Goal: Consume media (video, audio): Consume media (video, audio)

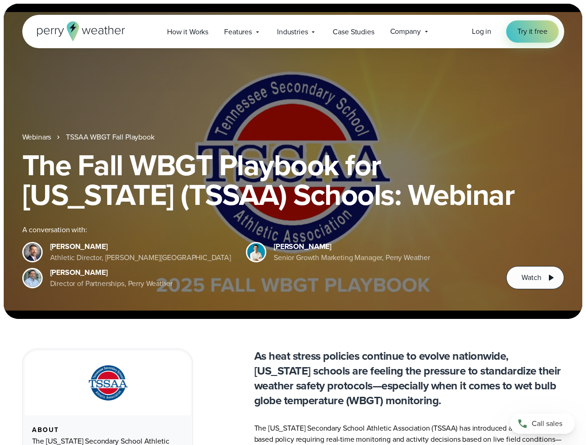
click at [293, 223] on div "The Fall WBGT Playbook for [US_STATE] (TSSAA) Schools: Webinar A conversation w…" at bounding box center [293, 219] width 542 height 139
click at [293, 32] on span "Industries" at bounding box center [292, 31] width 31 height 11
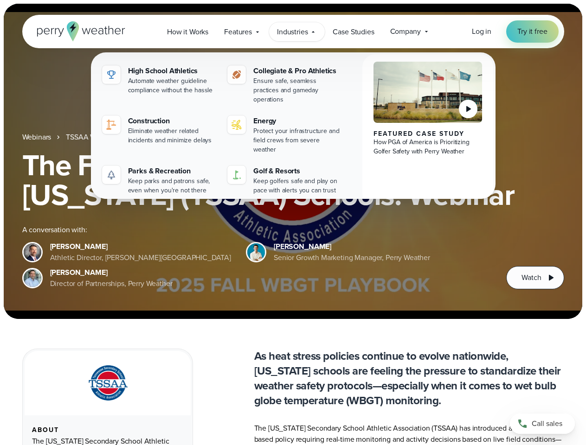
click at [293, 161] on h1 "The Fall WBGT Playbook for [US_STATE] (TSSAA) Schools: Webinar" at bounding box center [293, 179] width 542 height 59
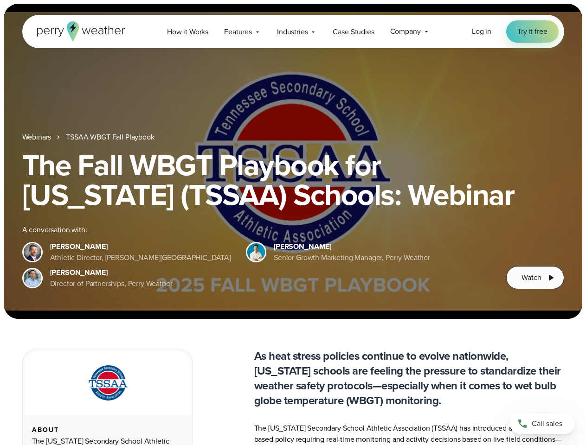
click at [111, 137] on link "TSSAA WBGT Fall Playbook" at bounding box center [110, 137] width 88 height 11
click at [535, 278] on span "Watch" at bounding box center [530, 277] width 19 height 11
